Goal: Find specific page/section: Find specific page/section

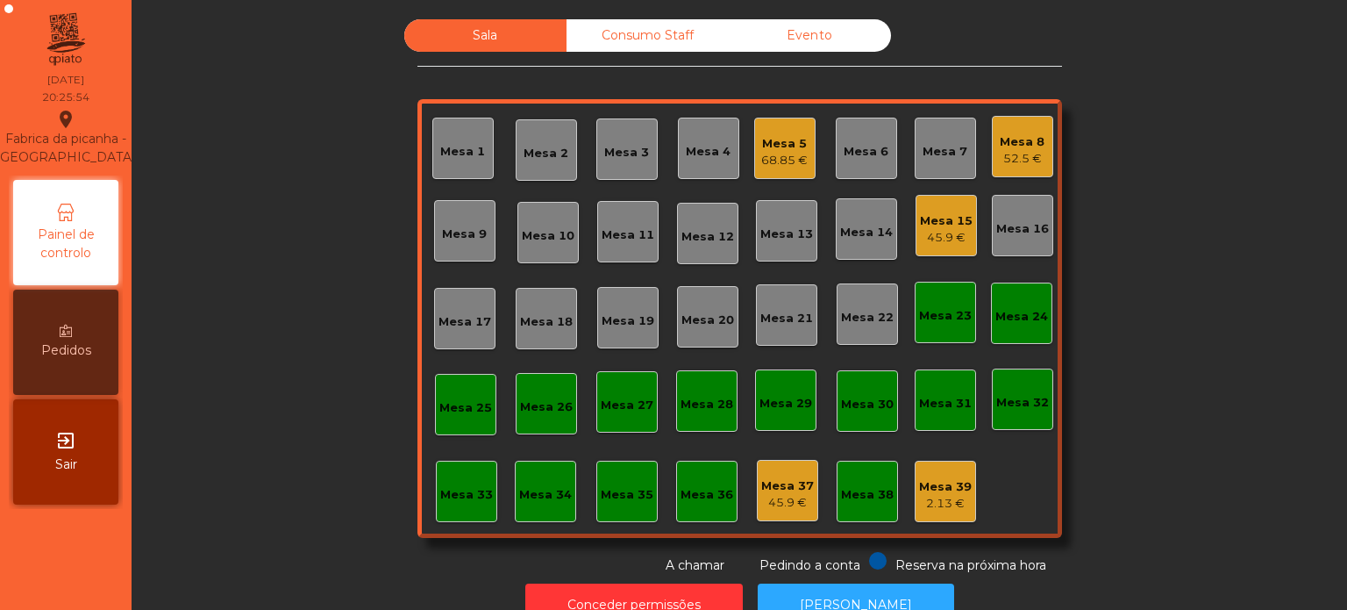
click at [663, 39] on div "Consumo Staff" at bounding box center [648, 35] width 162 height 32
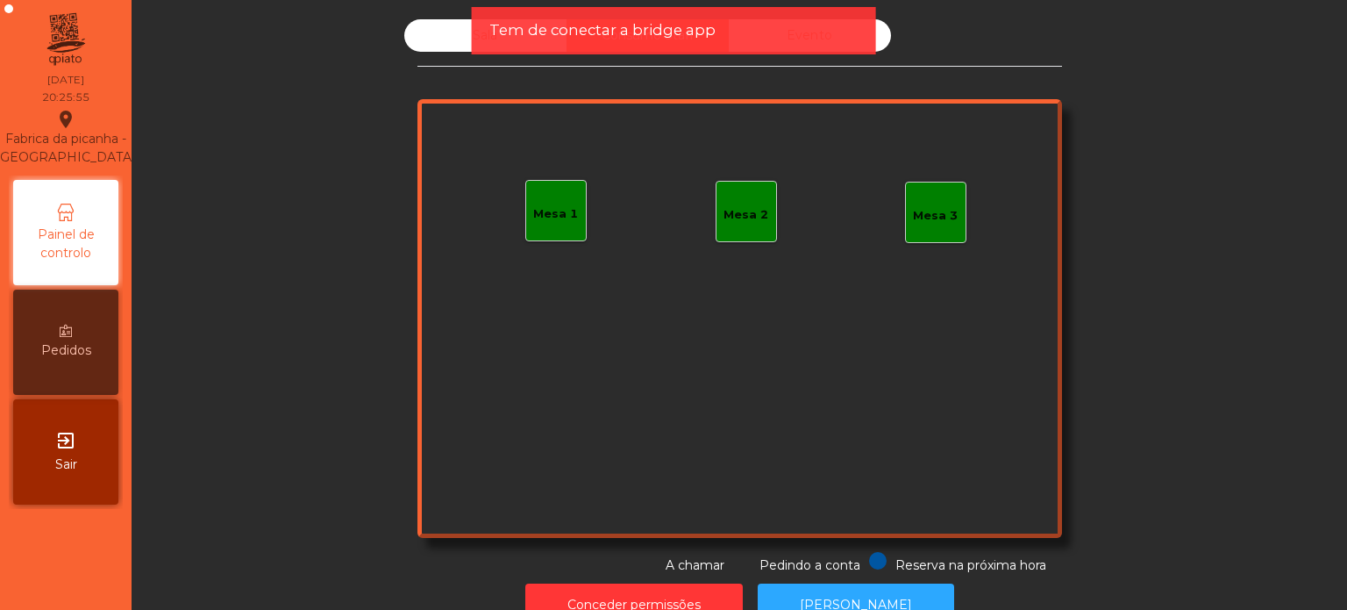
click at [717, 45] on div "Tem de conectar a bridge app" at bounding box center [674, 30] width 404 height 47
click at [750, 27] on div "Tem de conectar a bridge app" at bounding box center [673, 30] width 369 height 22
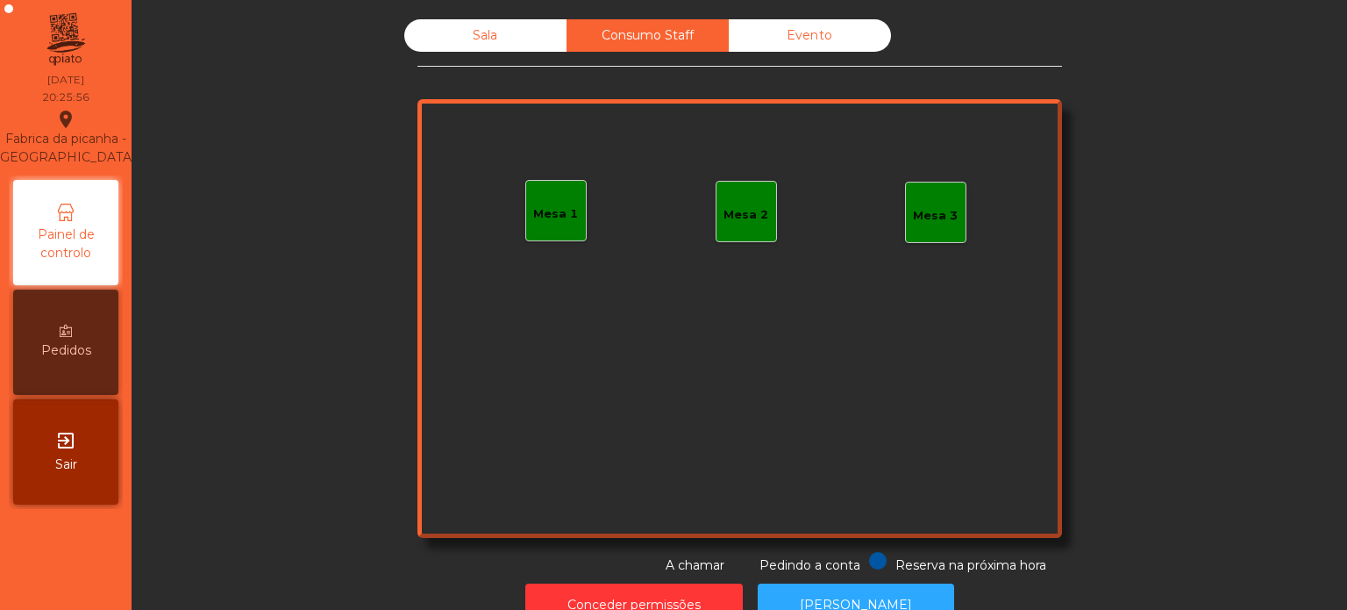
click at [750, 27] on div "Evento" at bounding box center [810, 35] width 162 height 32
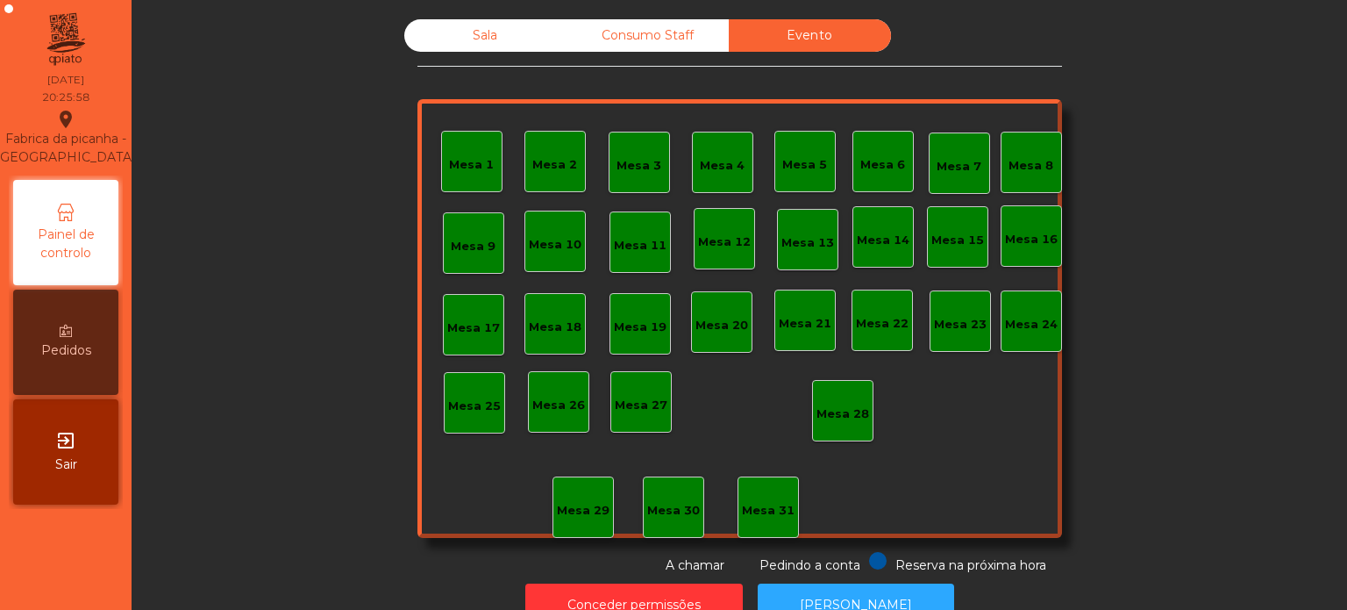
click at [658, 27] on div "Consumo Staff" at bounding box center [648, 35] width 162 height 32
